Goal: Find specific page/section: Find specific page/section

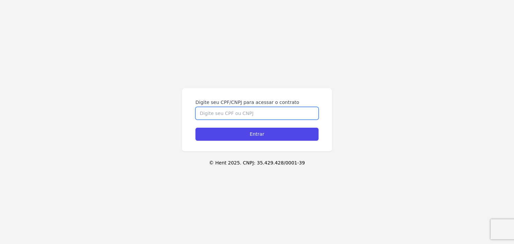
click at [303, 112] on input "Digite seu CPF/CNPJ para acessar o contrato" at bounding box center [256, 113] width 123 height 13
paste input "446.909.448-06"
click at [303, 112] on input "446.909.448-06" at bounding box center [256, 113] width 123 height 13
type input "446.909.448-06"
click at [195, 128] on input "Entrar" at bounding box center [256, 134] width 123 height 13
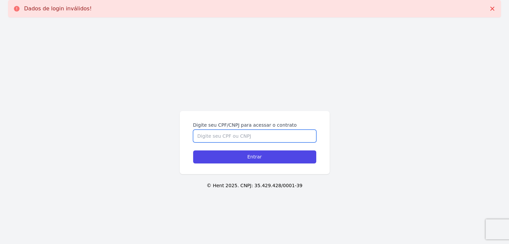
click at [266, 141] on input "Digite seu CPF/CNPJ para acessar o contrato" at bounding box center [254, 136] width 123 height 13
paste input "446.909.448-06"
type input "446.909.448-06"
click at [193, 151] on input "Entrar" at bounding box center [254, 157] width 123 height 13
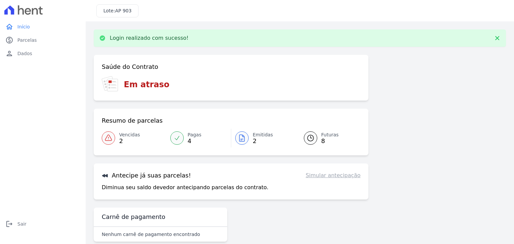
click at [103, 141] on div at bounding box center [108, 138] width 13 height 13
